Goal: Task Accomplishment & Management: Complete application form

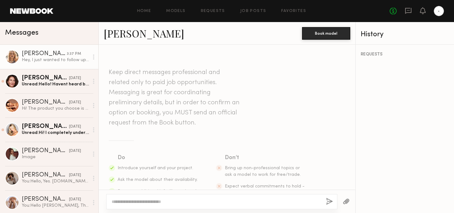
scroll to position [164, 0]
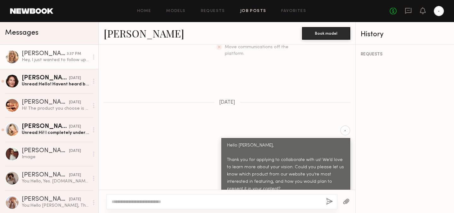
click at [258, 12] on link "Job Posts" at bounding box center [253, 11] width 26 height 4
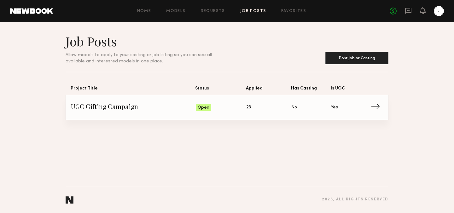
click at [190, 106] on span "UGC Gifting Campaign" at bounding box center [133, 107] width 125 height 9
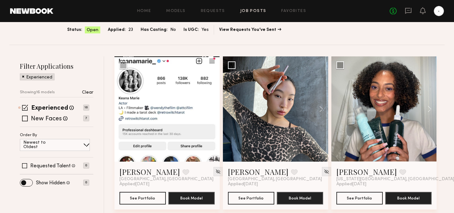
scroll to position [53, 0]
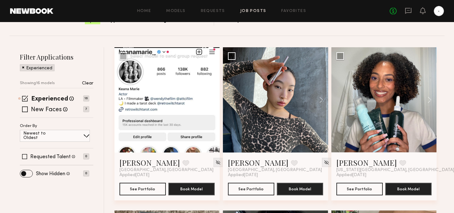
click at [202, 101] on button at bounding box center [210, 99] width 20 height 105
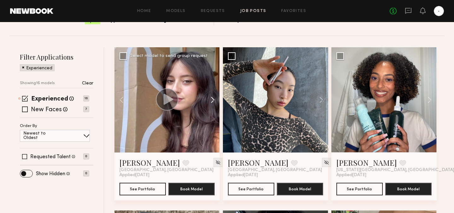
click at [206, 101] on button at bounding box center [210, 99] width 20 height 105
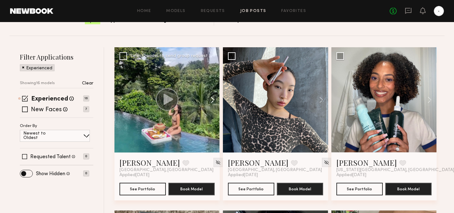
click at [206, 101] on button at bounding box center [210, 99] width 20 height 105
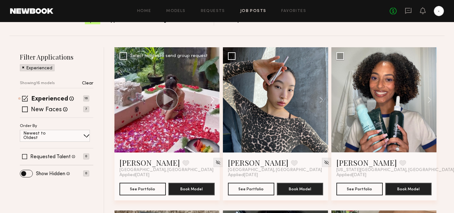
click at [206, 101] on button at bounding box center [210, 99] width 20 height 105
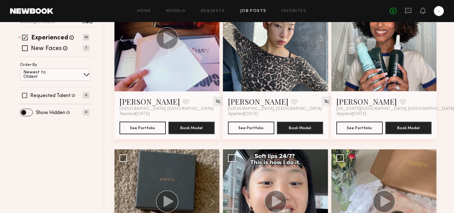
scroll to position [113, 0]
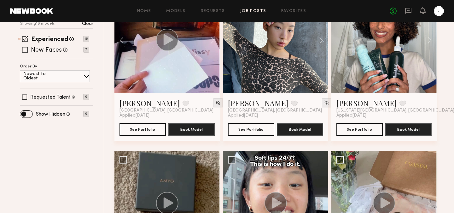
click at [24, 50] on span at bounding box center [25, 50] width 6 height 6
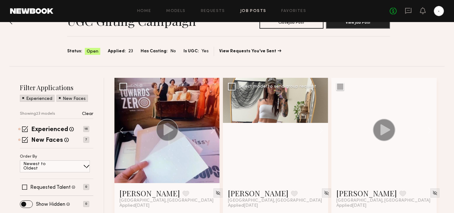
scroll to position [18, 0]
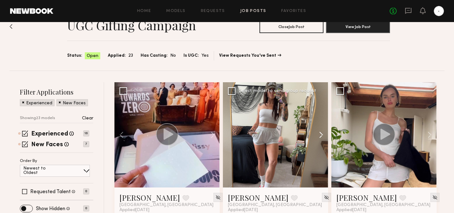
click at [321, 134] on button at bounding box center [318, 134] width 20 height 105
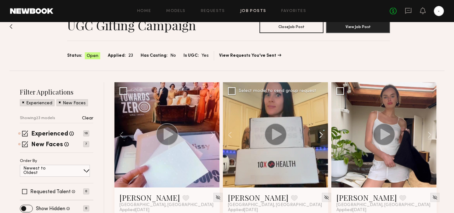
click at [321, 134] on button at bounding box center [318, 134] width 20 height 105
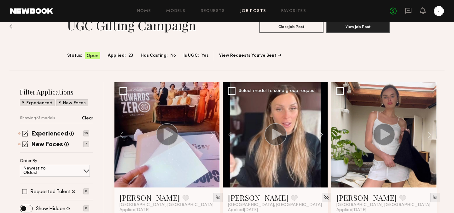
click at [321, 134] on button at bounding box center [318, 134] width 20 height 105
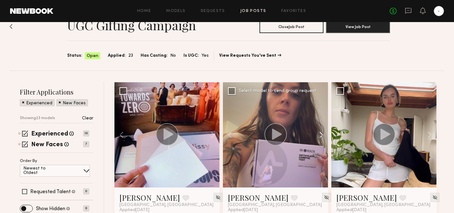
click at [321, 134] on button at bounding box center [318, 134] width 20 height 105
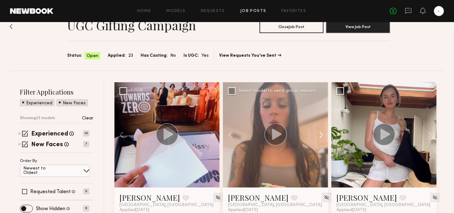
click at [321, 134] on button at bounding box center [318, 134] width 20 height 105
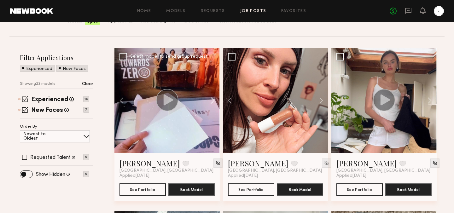
scroll to position [61, 0]
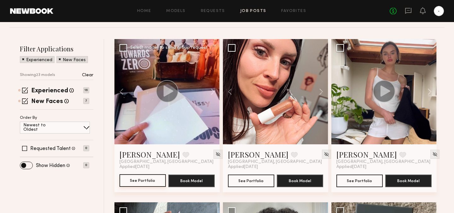
click at [149, 180] on button "See Portfolio" at bounding box center [143, 180] width 46 height 13
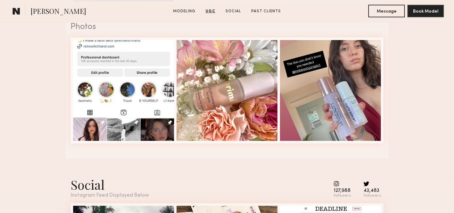
scroll to position [997, 0]
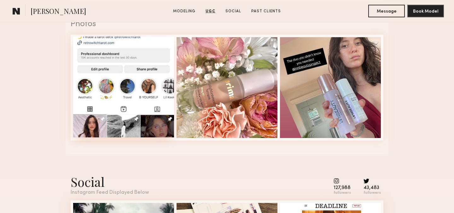
click at [156, 61] on div at bounding box center [123, 87] width 101 height 101
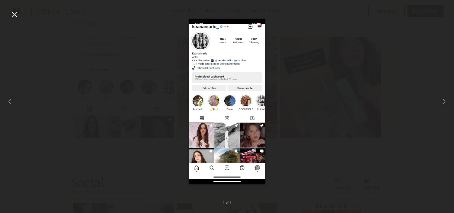
click at [292, 23] on div at bounding box center [227, 101] width 454 height 183
